Goal: Complete application form

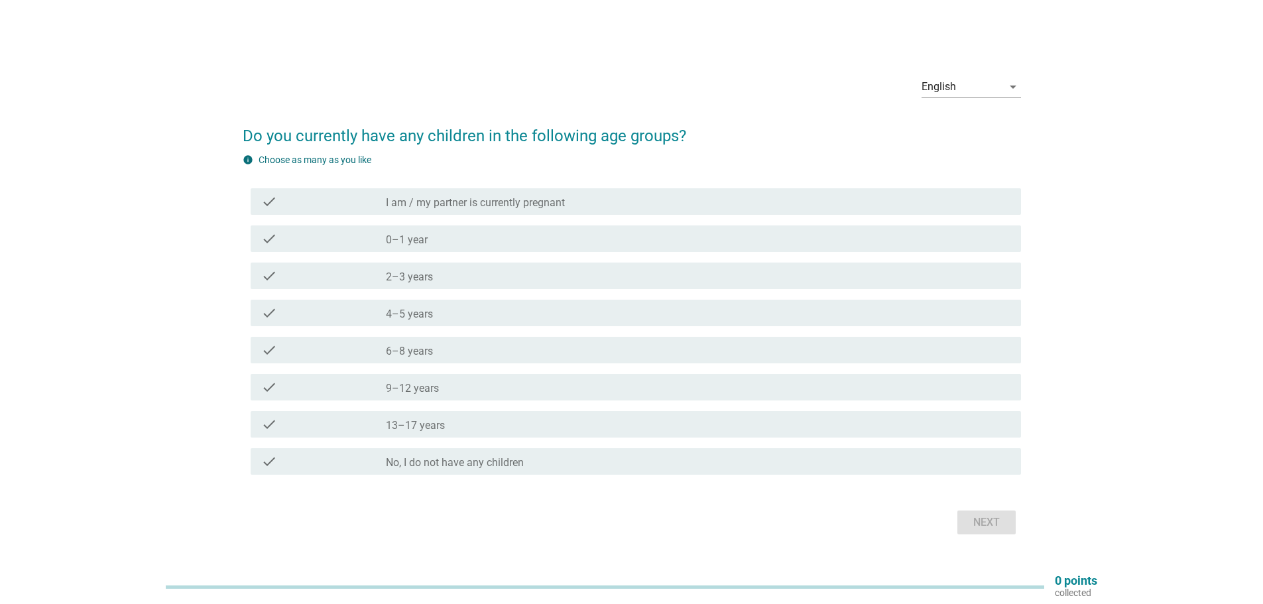
click at [540, 446] on div "check check_box_outline_blank No, I do not have any children" at bounding box center [632, 461] width 778 height 37
click at [554, 473] on div "check check_box_outline_blank No, I do not have any children" at bounding box center [636, 461] width 770 height 27
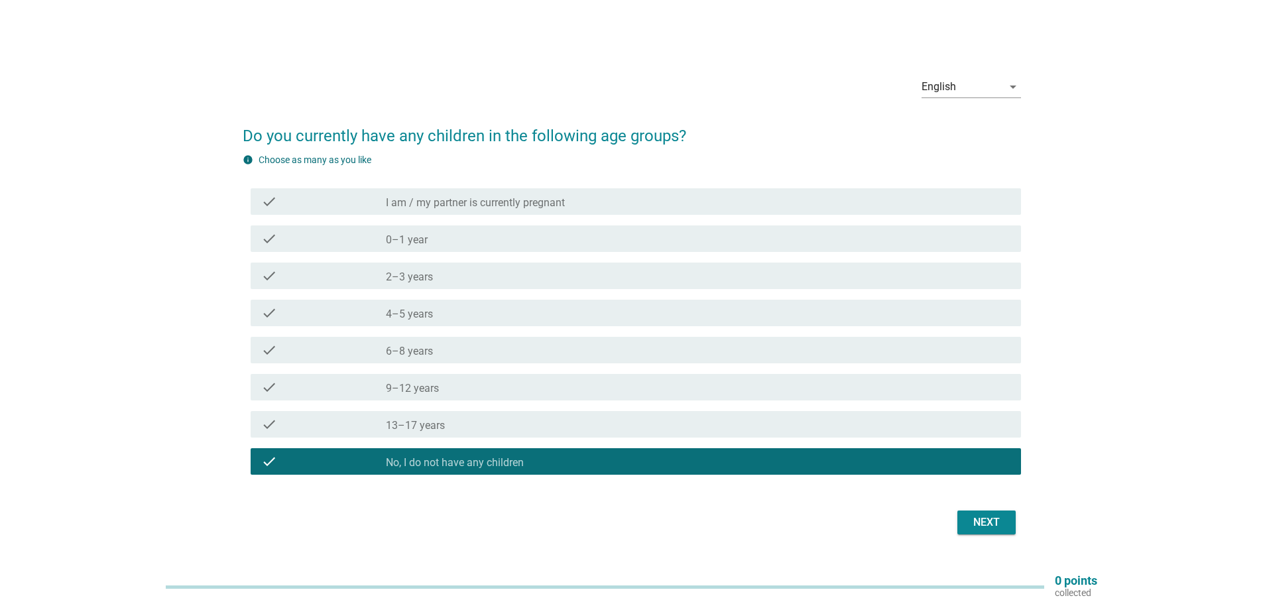
click at [974, 514] on button "Next" at bounding box center [986, 522] width 58 height 24
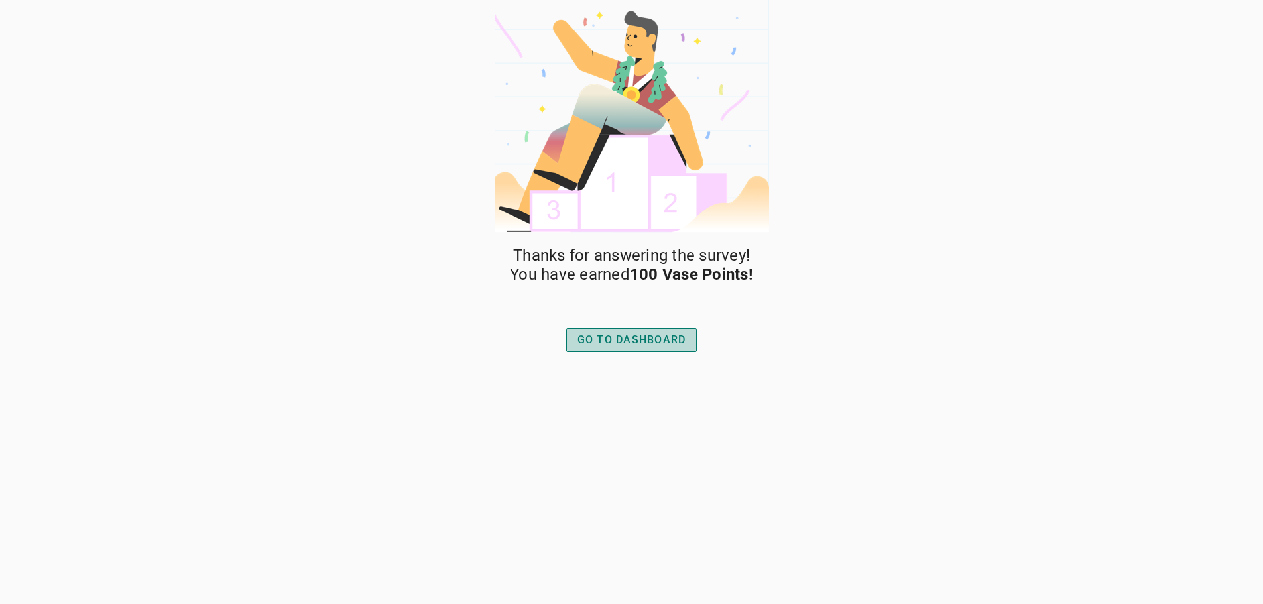
click at [648, 346] on div "GO TO DASHBOARD" at bounding box center [631, 340] width 109 height 16
